Goal: Information Seeking & Learning: Learn about a topic

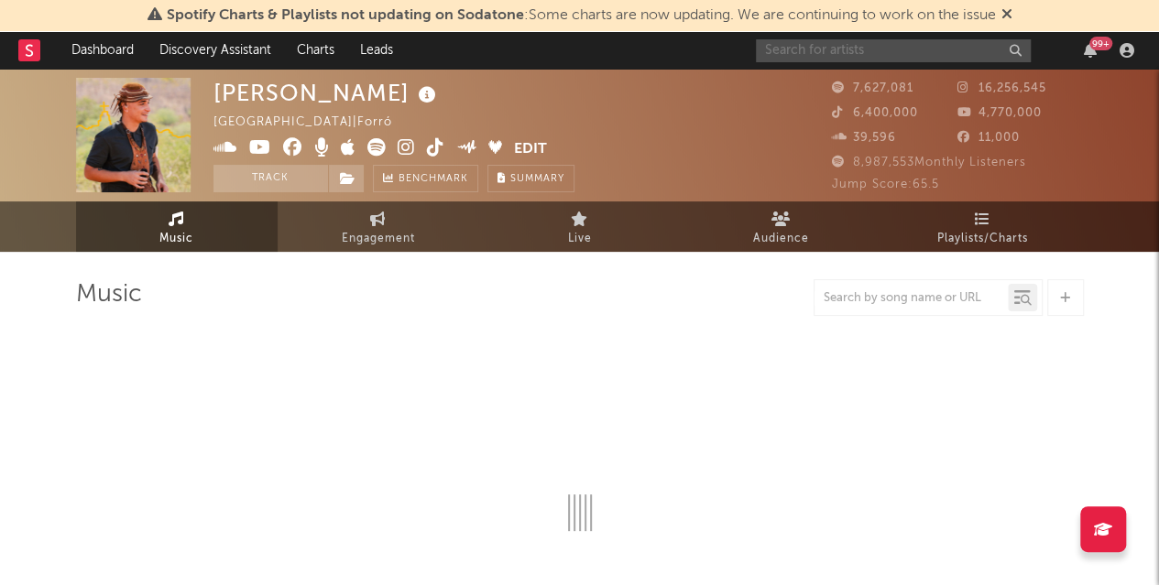
click at [894, 52] on input "text" at bounding box center [893, 50] width 275 height 23
type input "bar"
select select "6m"
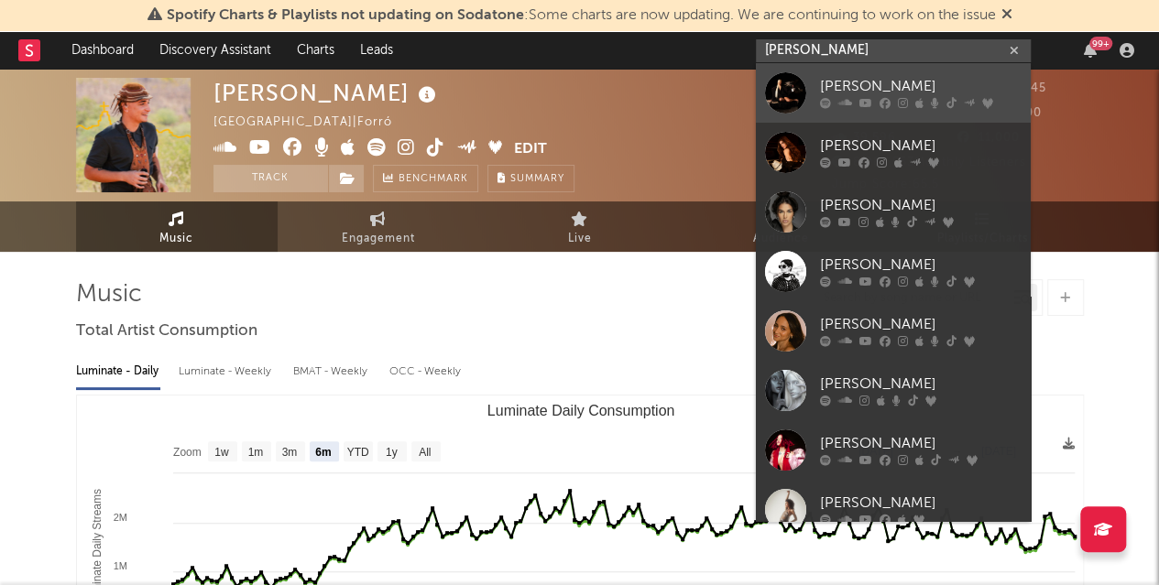
type input "[PERSON_NAME]"
click at [852, 85] on div "[PERSON_NAME]" at bounding box center [921, 87] width 202 height 22
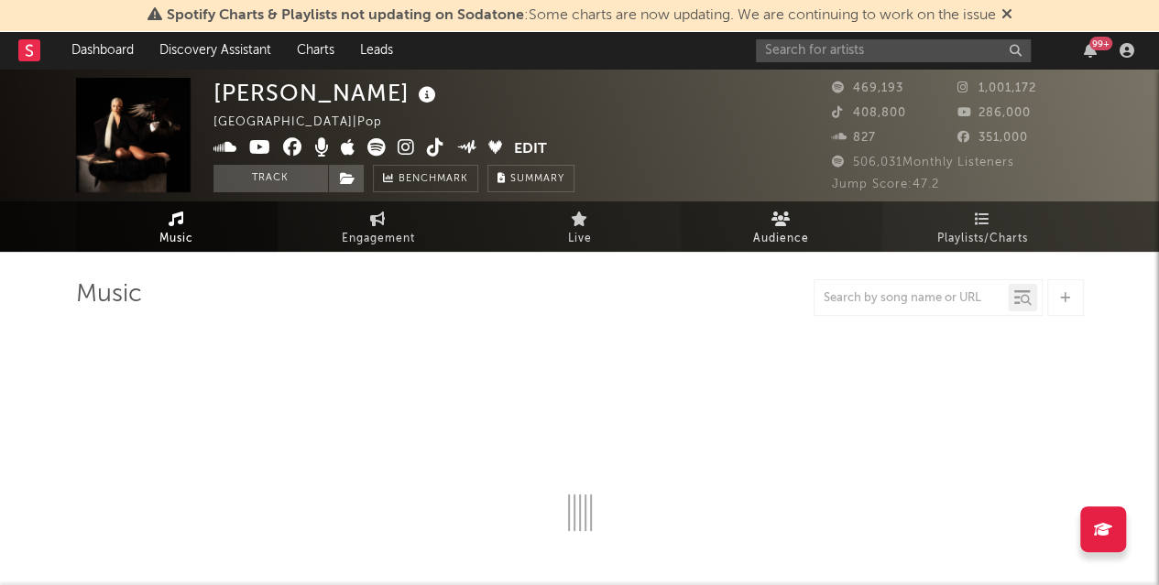
select select "6m"
